Goal: Task Accomplishment & Management: Use online tool/utility

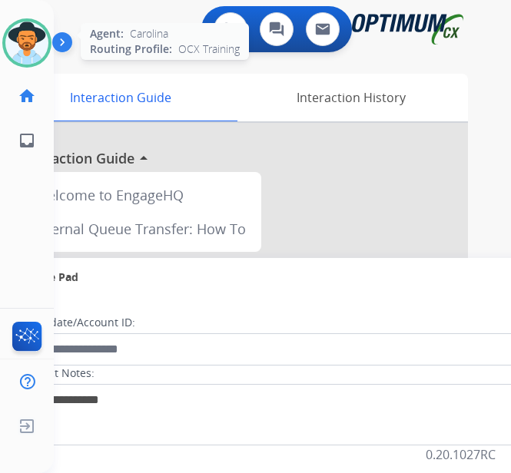
click at [25, 49] on img at bounding box center [26, 43] width 43 height 43
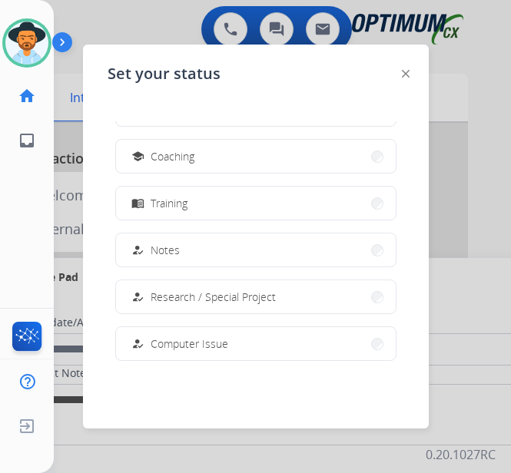
scroll to position [231, 0]
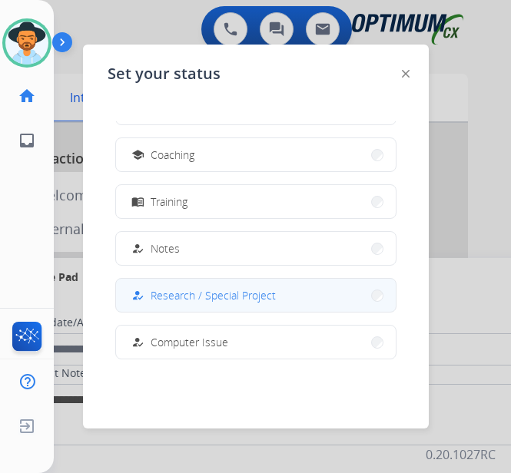
click at [264, 295] on span "Research / Special Project" at bounding box center [213, 295] width 125 height 16
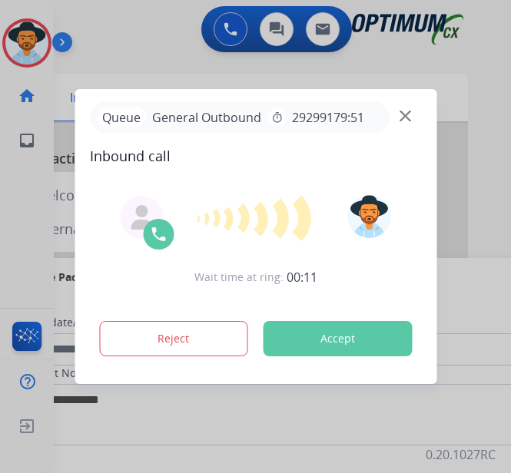
click at [334, 340] on button "Accept" at bounding box center [337, 338] width 149 height 35
click at [347, 345] on button "Accept" at bounding box center [337, 338] width 149 height 35
click at [403, 122] on img at bounding box center [406, 117] width 12 height 12
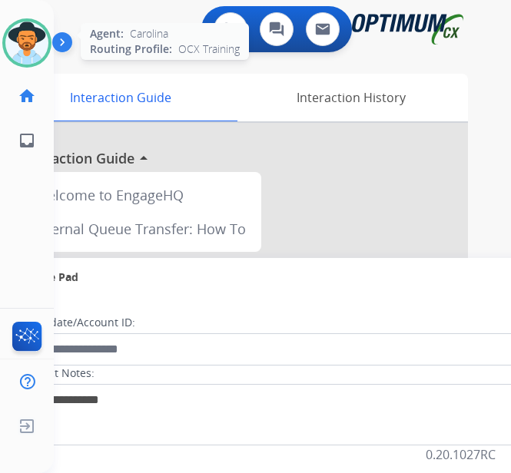
click at [25, 45] on img at bounding box center [26, 43] width 43 height 43
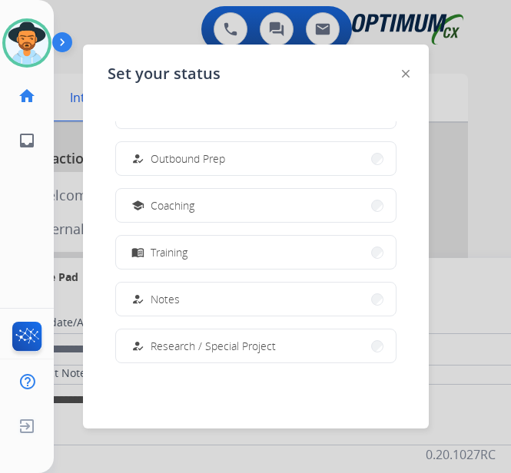
scroll to position [231, 0]
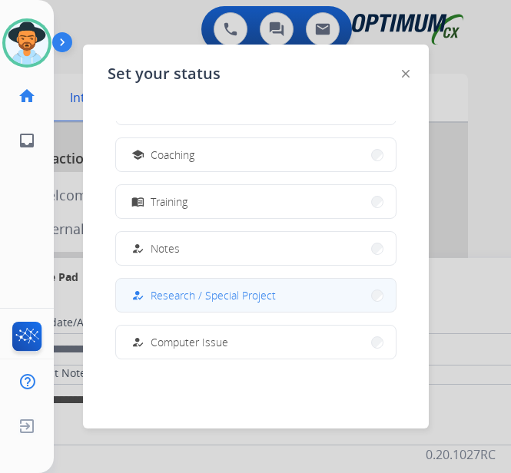
click at [201, 307] on button "how_to_reg Research / Special Project" at bounding box center [256, 295] width 280 height 33
